Goal: Navigation & Orientation: Find specific page/section

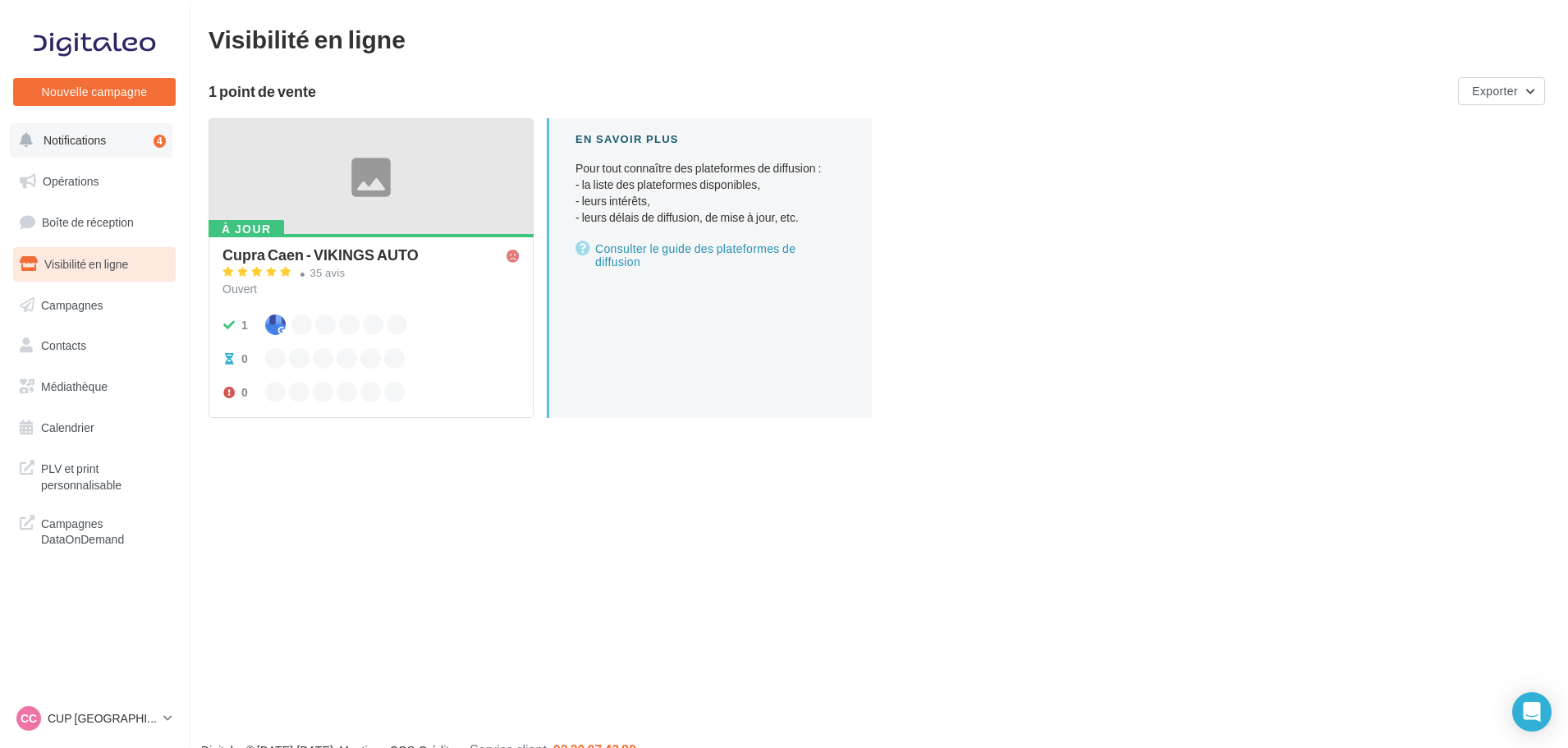
click at [78, 146] on span "Notifications" at bounding box center [75, 139] width 63 height 14
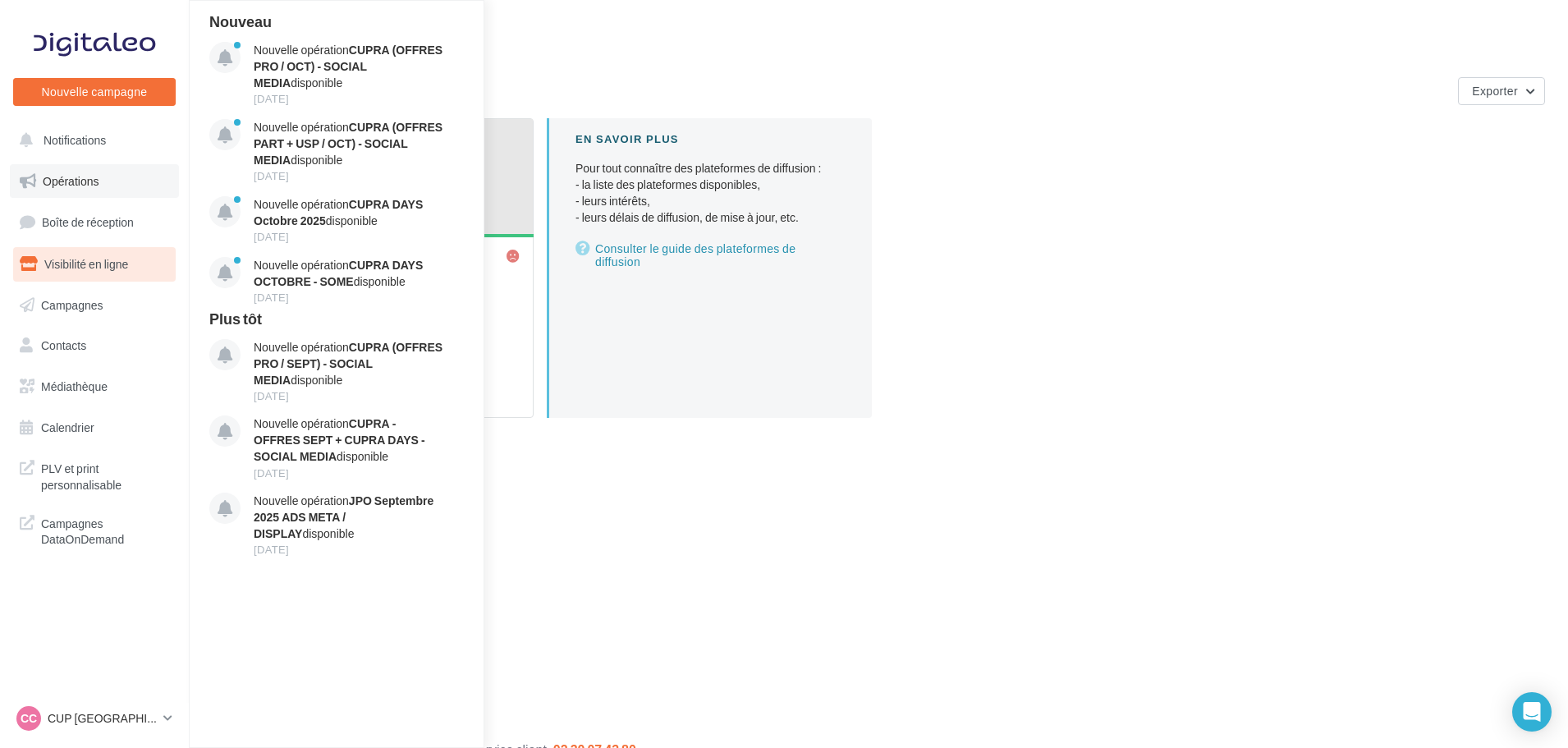
click at [80, 187] on span "Opérations" at bounding box center [71, 181] width 56 height 14
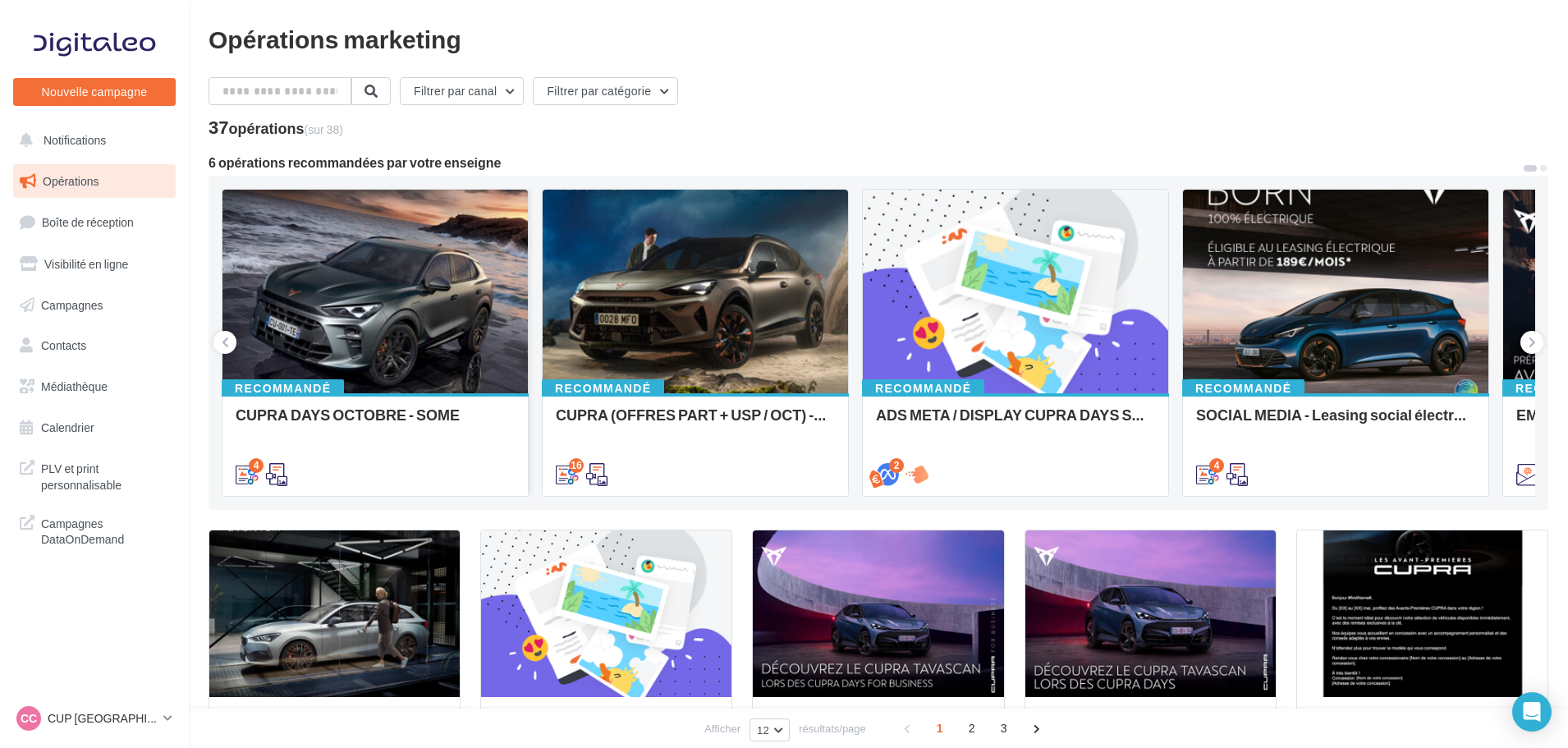
click at [451, 310] on div at bounding box center [375, 292] width 305 height 205
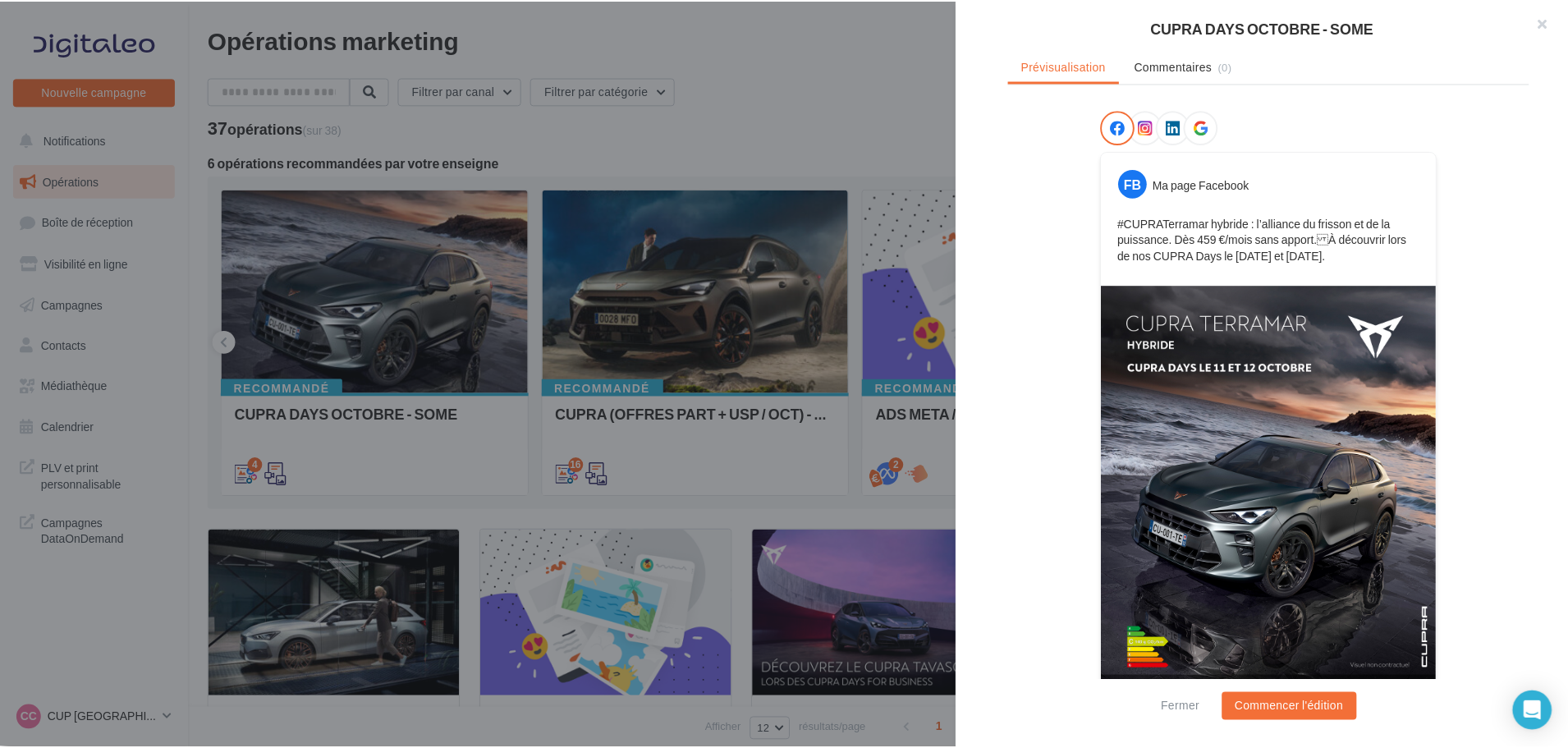
scroll to position [247, 0]
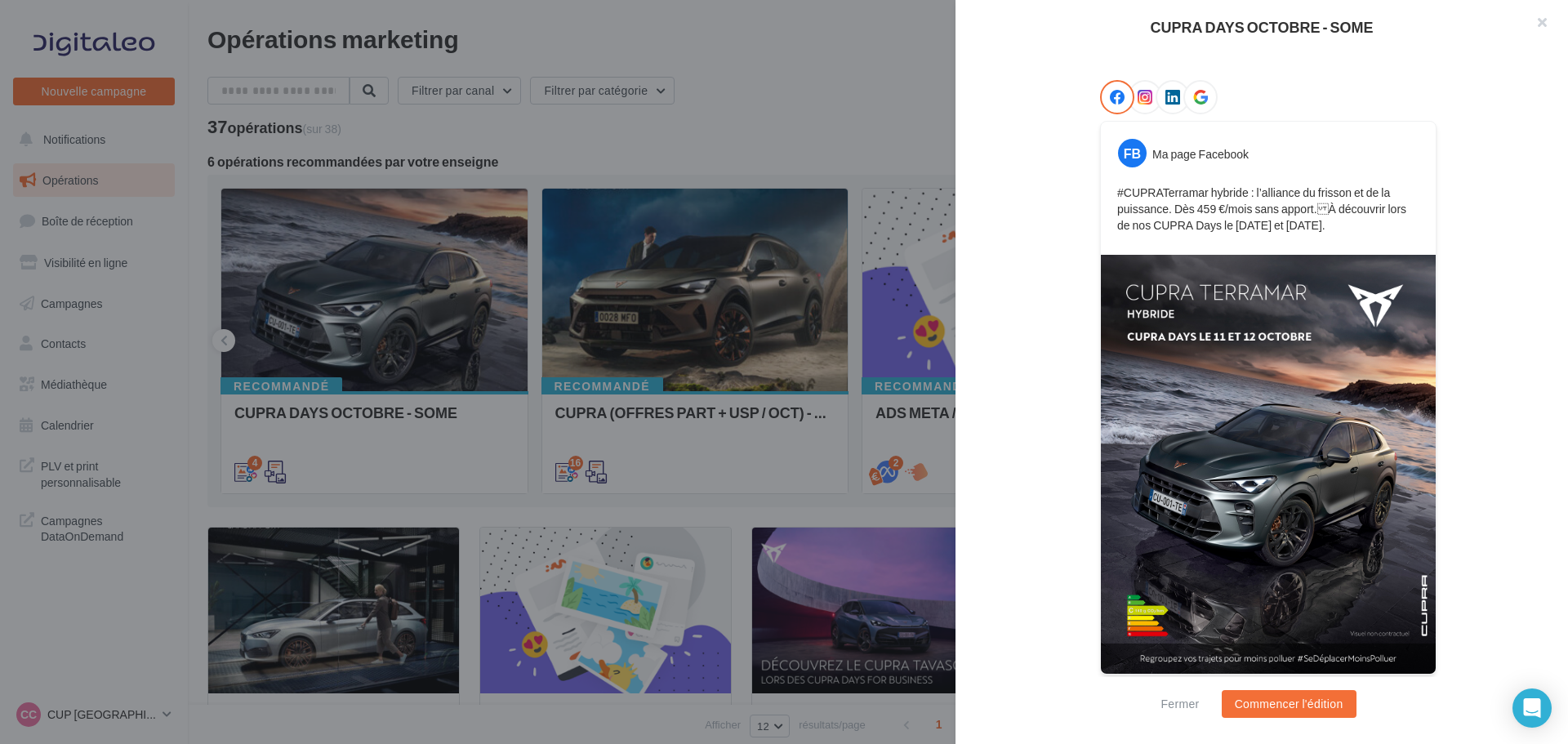
click at [1546, 25] on button "button" at bounding box center [1535, 25] width 66 height 49
